Goal: Communication & Community: Answer question/provide support

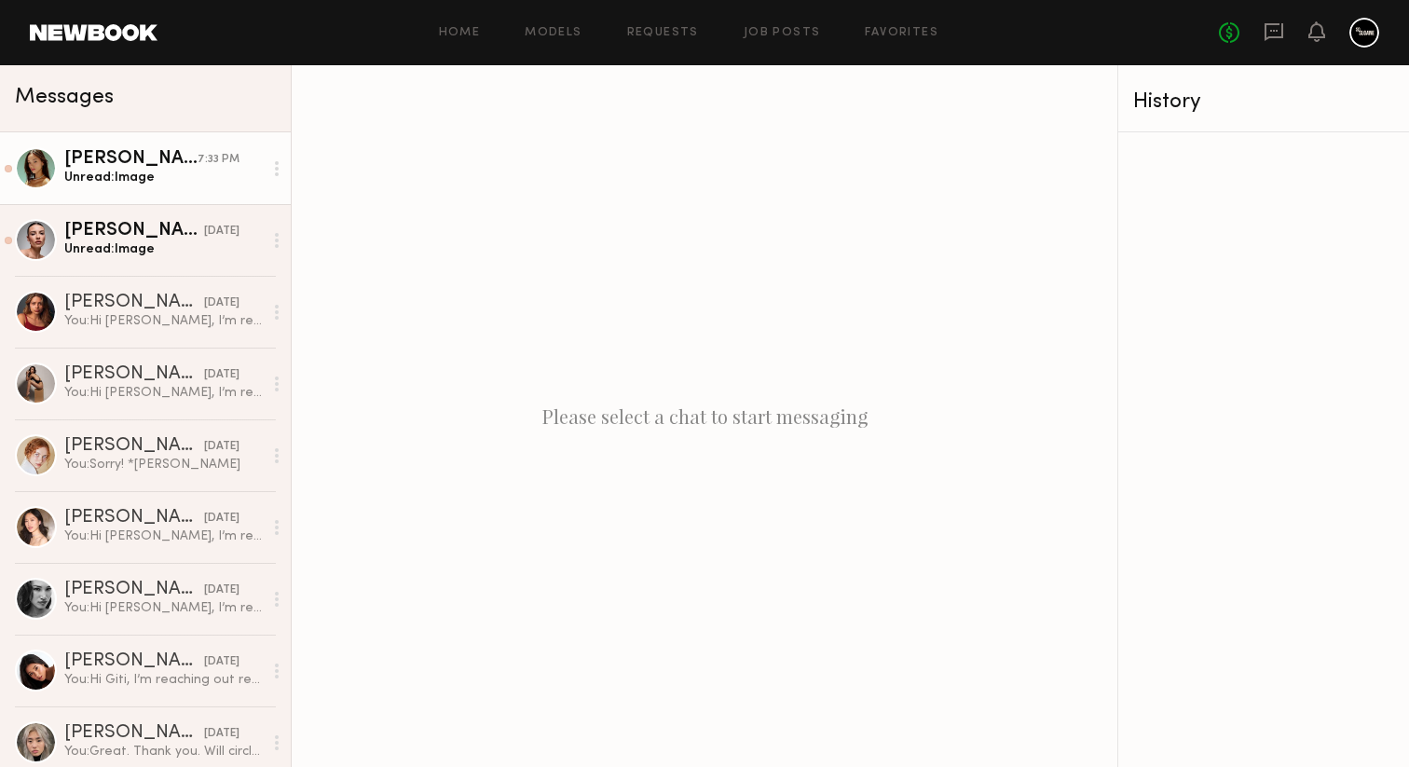
click at [127, 179] on div "Unread: Image" at bounding box center [163, 178] width 199 height 18
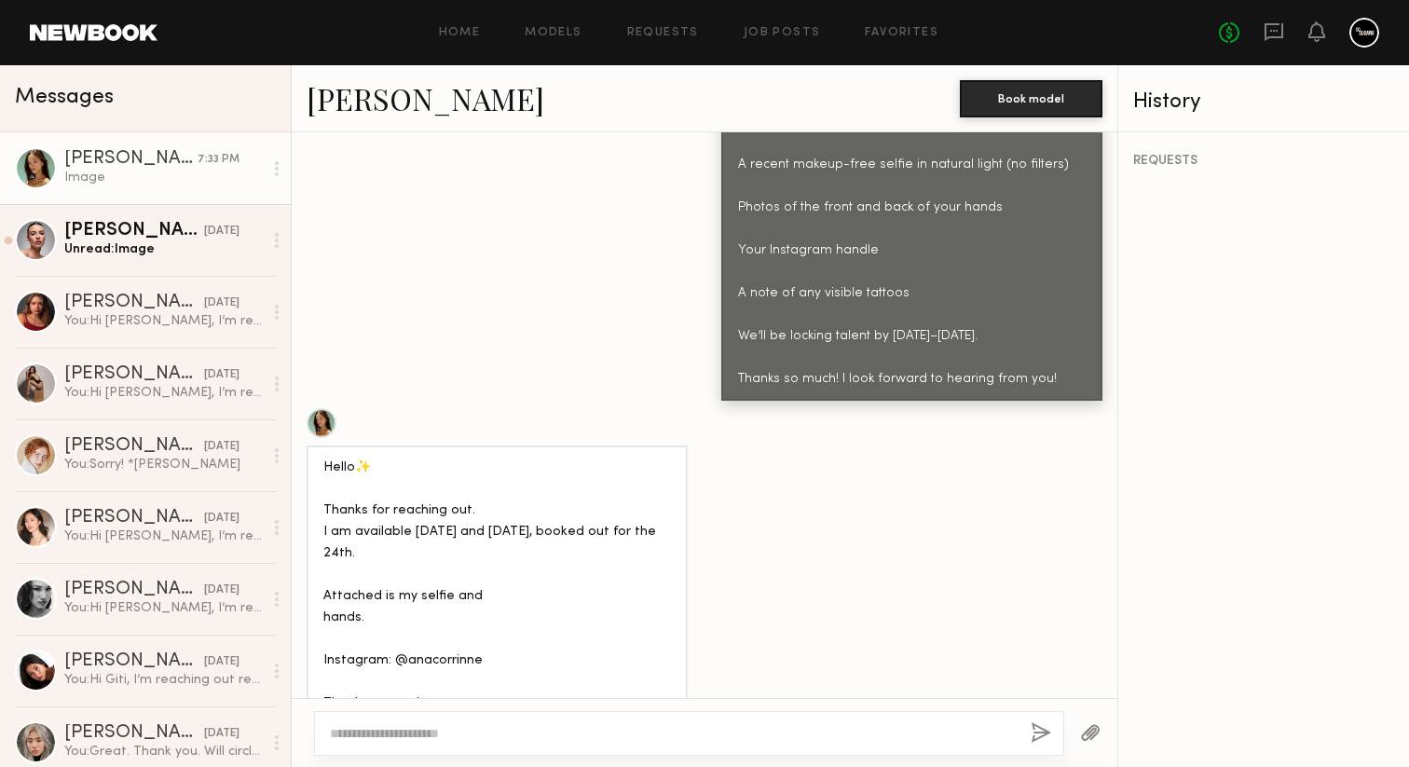
scroll to position [2021, 0]
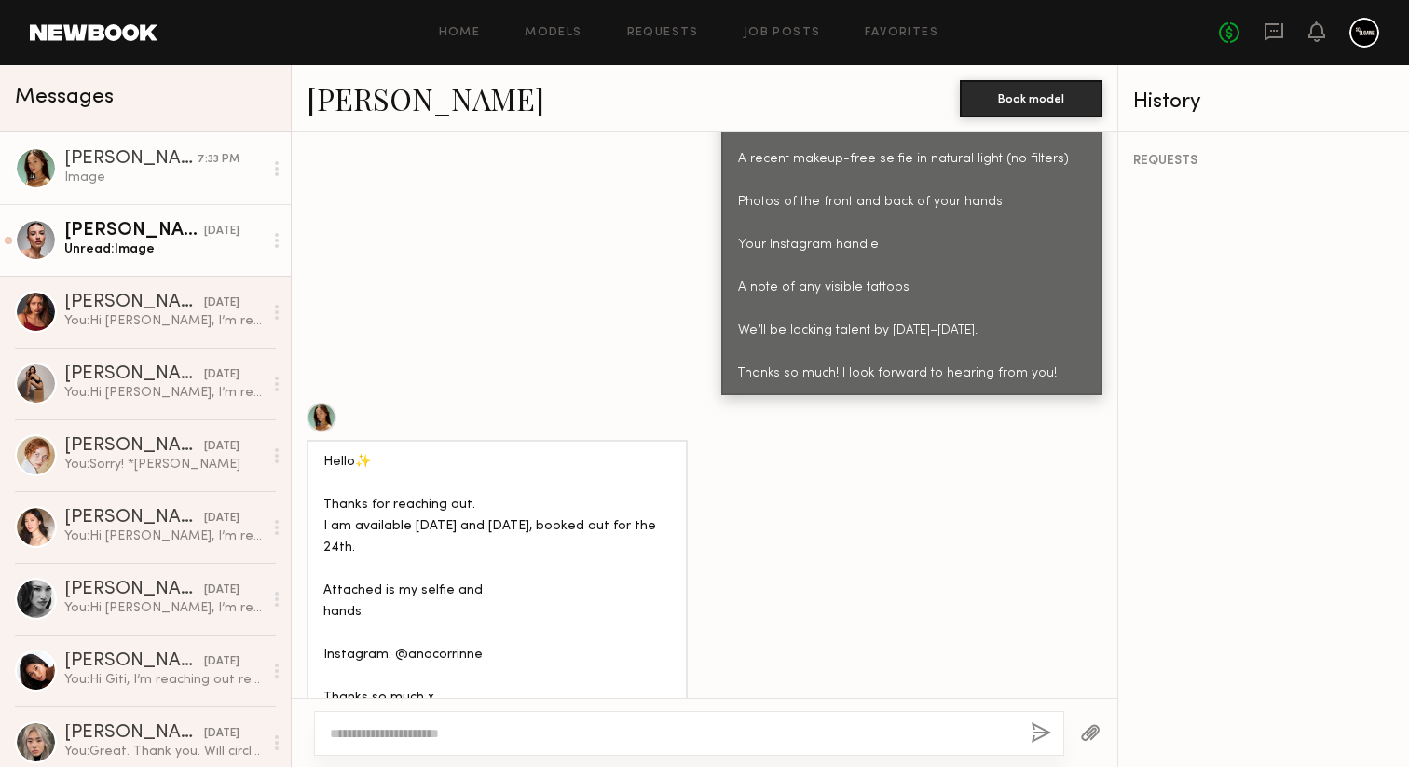
click at [183, 240] on div "Unread: Image" at bounding box center [163, 249] width 199 height 18
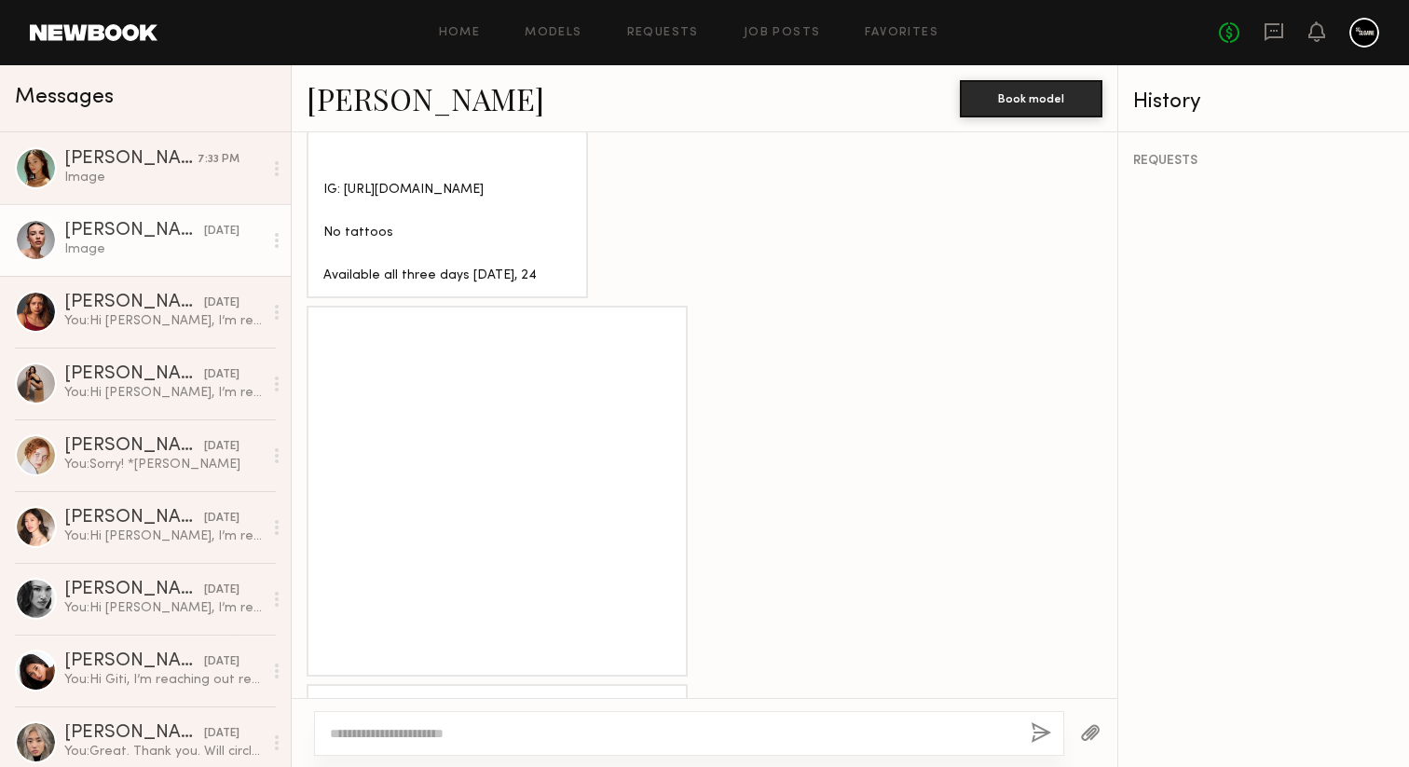
scroll to position [1486, 0]
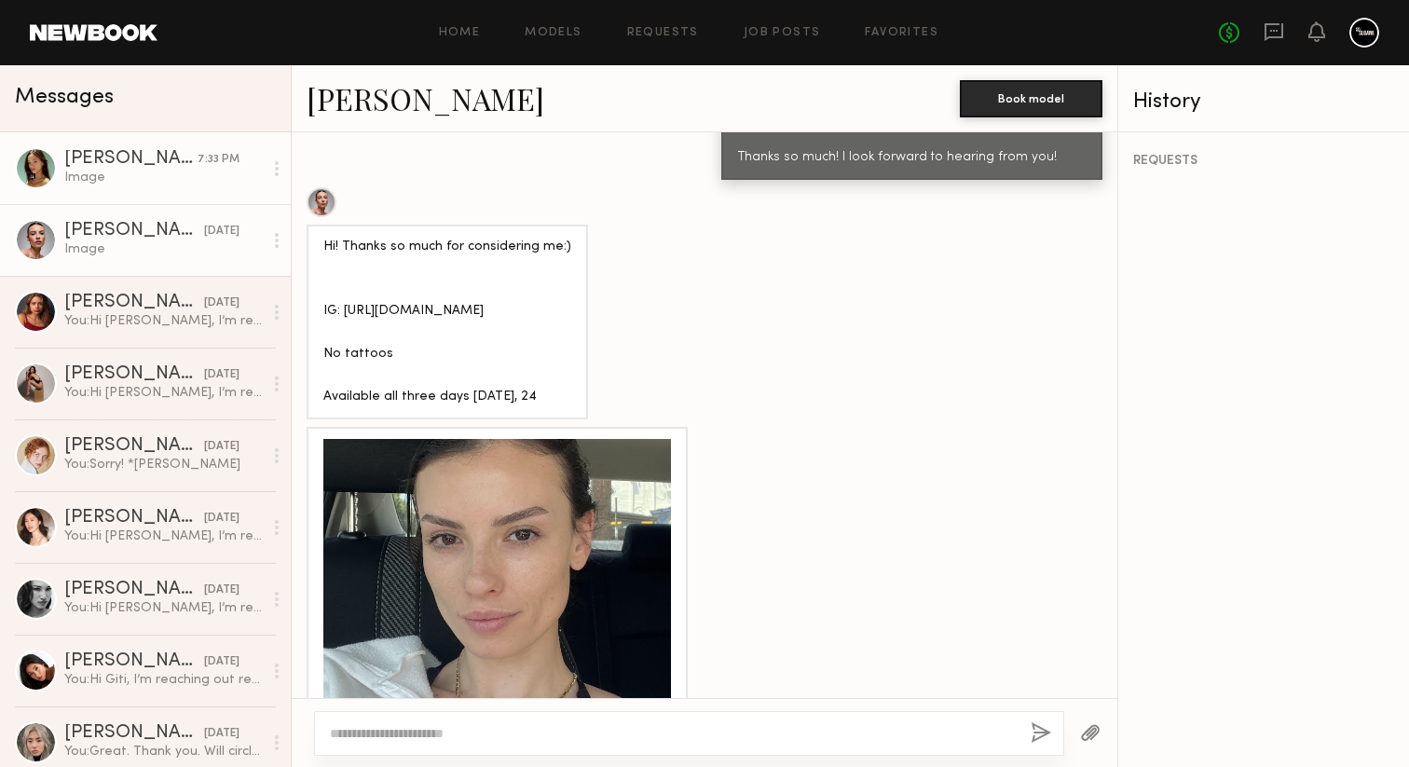
click at [266, 167] on div at bounding box center [277, 168] width 28 height 37
click at [254, 201] on div "Mark unread" at bounding box center [222, 206] width 135 height 42
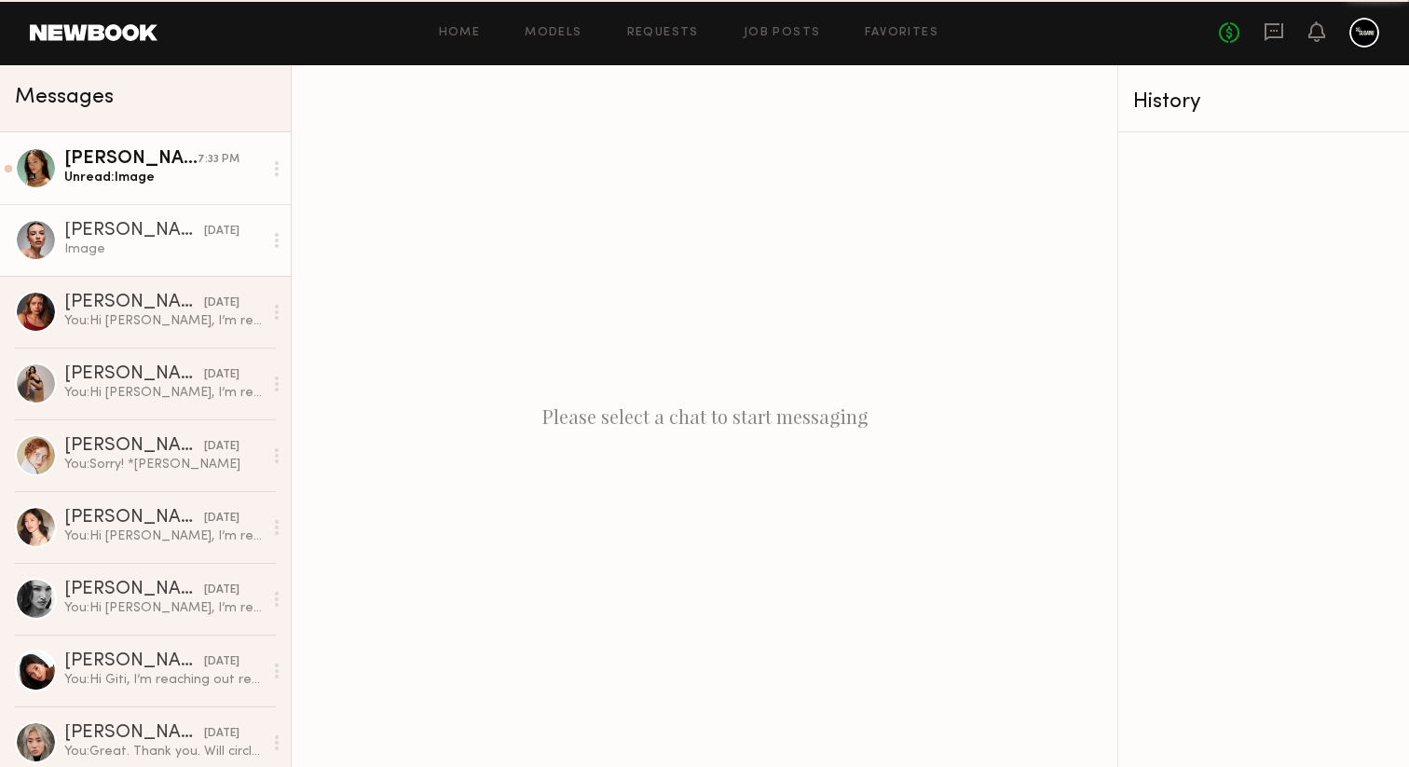
click at [274, 242] on div at bounding box center [277, 240] width 28 height 37
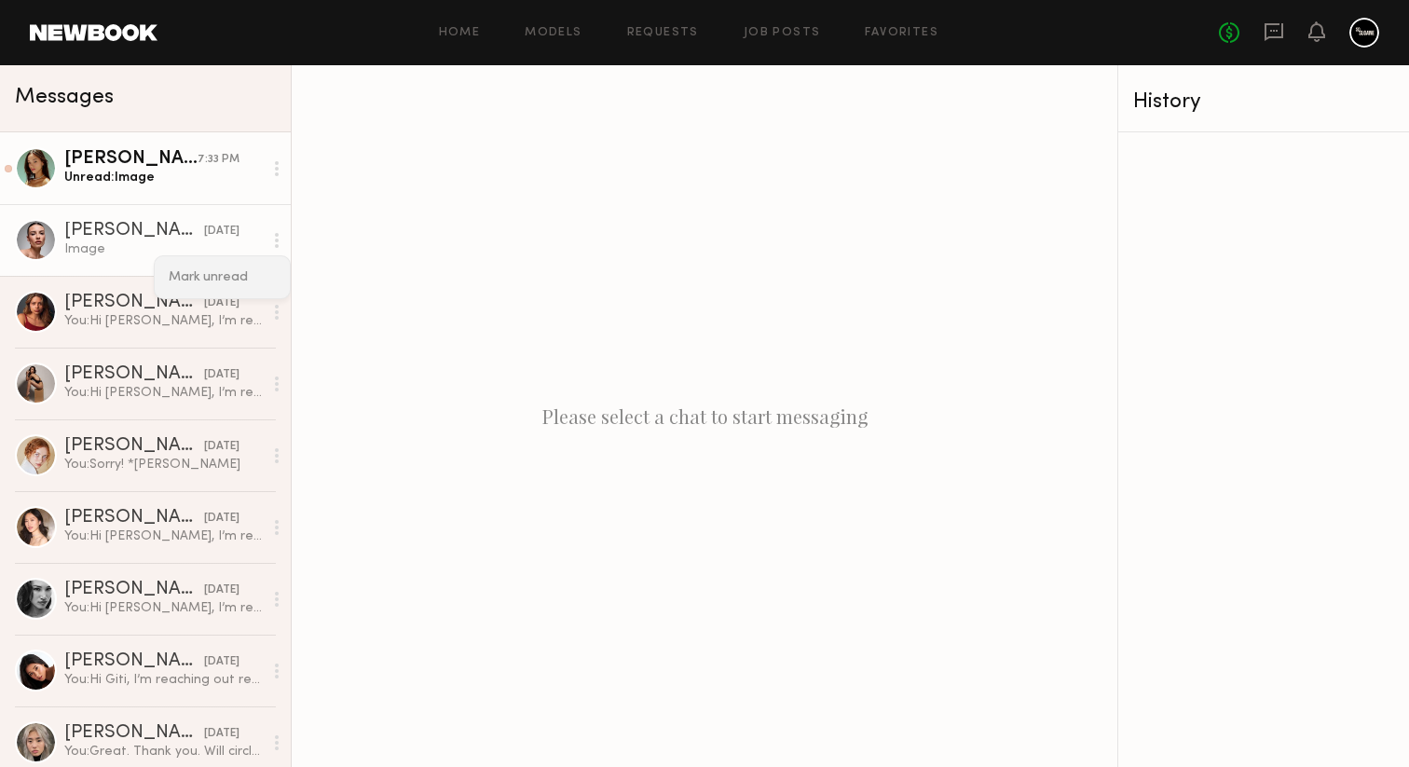
click at [234, 270] on div "Mark unread" at bounding box center [222, 277] width 135 height 42
